Goal: Navigation & Orientation: Find specific page/section

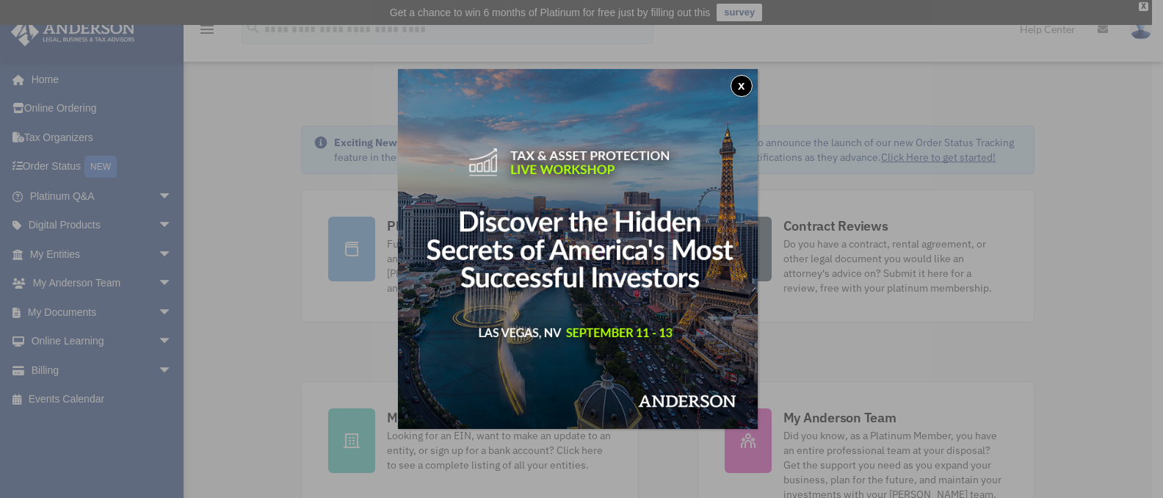
click at [985, 84] on div "x" at bounding box center [581, 249] width 1163 height 498
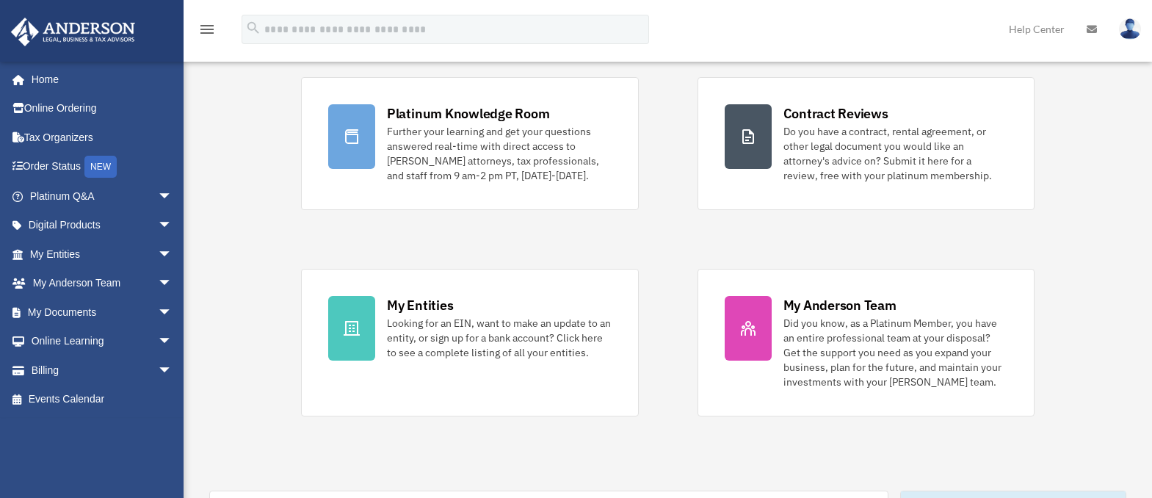
scroll to position [113, 0]
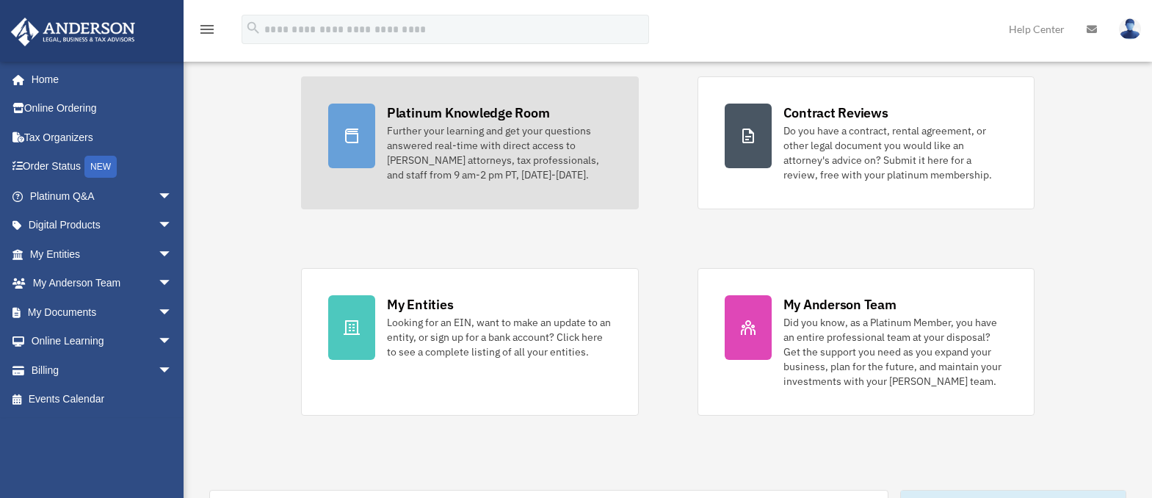
click at [348, 139] on icon at bounding box center [352, 136] width 18 height 18
click at [349, 139] on icon at bounding box center [352, 136] width 18 height 18
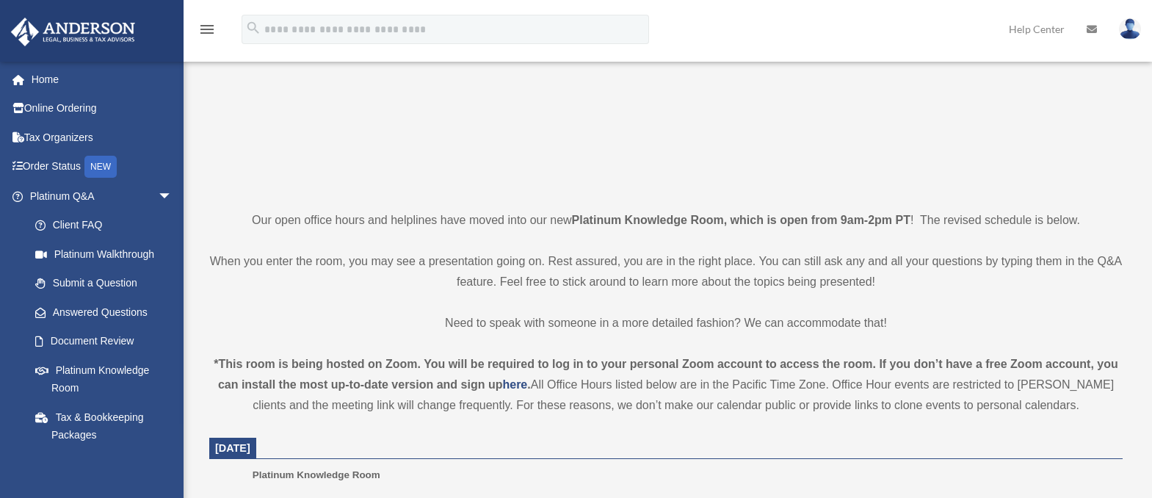
scroll to position [252, 0]
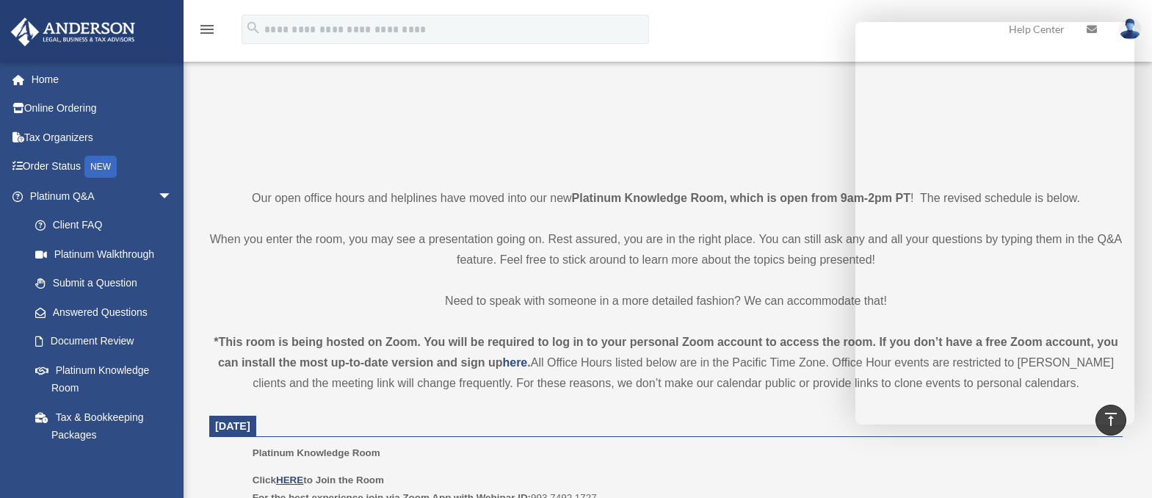
click at [979, 15] on div "menu search Site Menu add arodtapiero@gmail.com My Profile Reset Password Logou…" at bounding box center [576, 36] width 1130 height 50
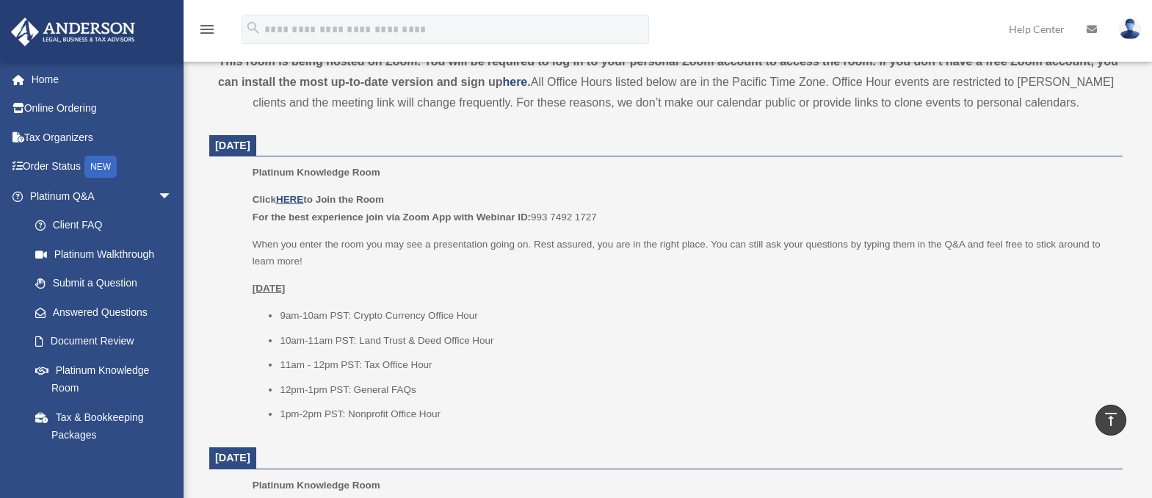
scroll to position [537, 0]
